Goal: Task Accomplishment & Management: Use online tool/utility

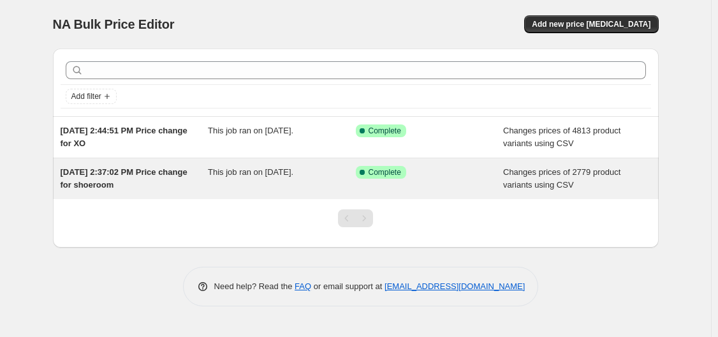
click at [136, 182] on span "[DATE] 2:37:02 PM Price change for shoeroom" at bounding box center [124, 178] width 127 height 22
